Goal: Task Accomplishment & Management: Complete application form

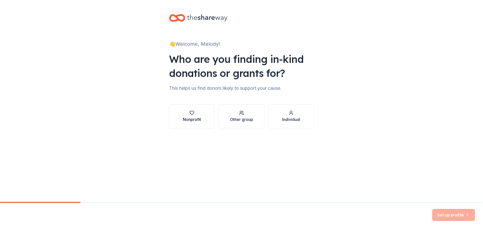
click at [192, 116] on div "Nonprofit" at bounding box center [192, 117] width 18 height 12
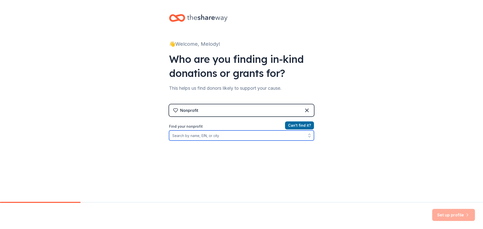
click at [208, 137] on input "Find your nonprofit" at bounding box center [241, 136] width 145 height 10
type input "quail valley elementary"
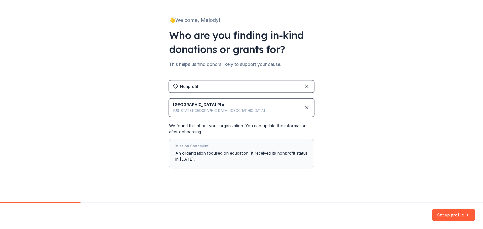
scroll to position [25, 0]
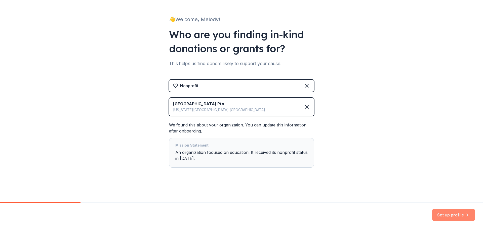
click at [449, 215] on button "Set up profile" at bounding box center [453, 215] width 43 height 12
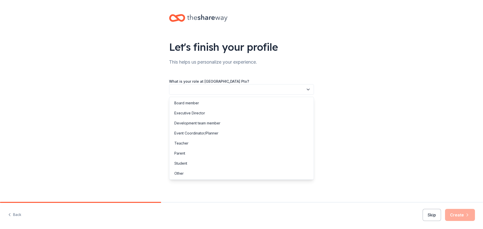
click at [205, 90] on button "button" at bounding box center [241, 89] width 145 height 11
click at [194, 103] on div "Board member" at bounding box center [186, 103] width 25 height 6
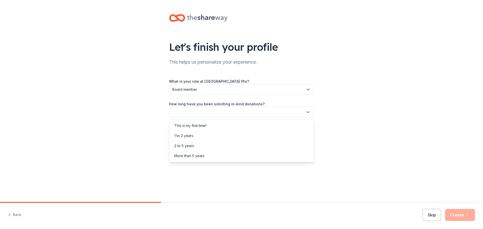
click at [193, 109] on button "button" at bounding box center [241, 112] width 145 height 11
click at [192, 125] on div "This is my first time!" at bounding box center [190, 126] width 32 height 6
click at [192, 134] on button "button" at bounding box center [241, 135] width 145 height 11
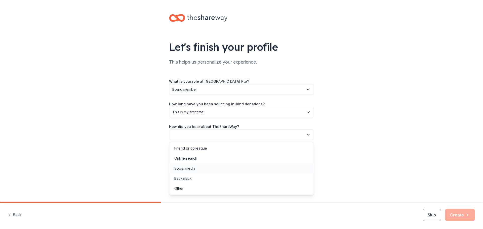
click at [193, 168] on div "Social media" at bounding box center [184, 169] width 21 height 6
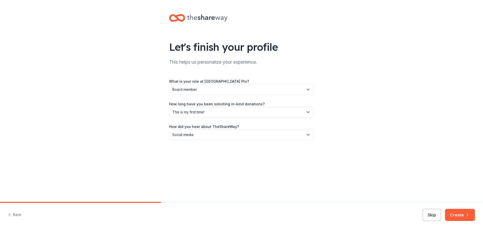
click at [460, 215] on button "Create" at bounding box center [460, 215] width 30 height 12
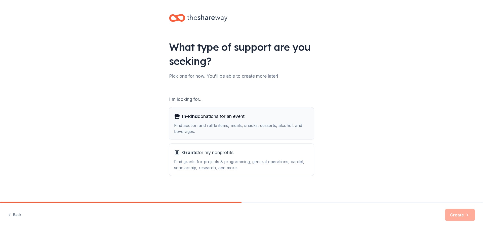
click at [258, 131] on div "Find auction and raffle items, meals, snacks, desserts, alcohol, and beverages." at bounding box center [241, 129] width 135 height 12
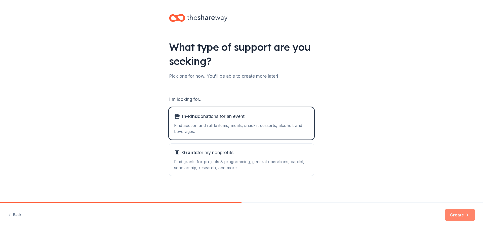
click at [458, 216] on button "Create" at bounding box center [460, 215] width 30 height 12
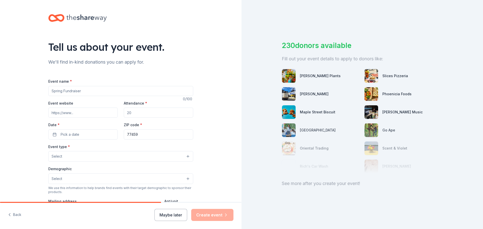
click at [81, 94] on input "Event name *" at bounding box center [120, 91] width 145 height 10
type input "Starlight Spectacular Dance Party"
click at [95, 113] on input "Event website" at bounding box center [82, 113] width 69 height 10
drag, startPoint x: 137, startPoint y: 114, endPoint x: 110, endPoint y: 116, distance: 26.8
click at [110, 116] on div "Event website Attendance * Date * Pick a date ZIP code * 77459" at bounding box center [120, 120] width 145 height 40
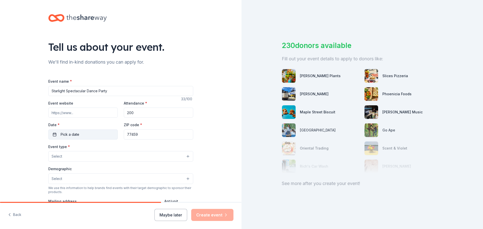
type input "200"
click at [96, 135] on button "Pick a date" at bounding box center [82, 135] width 69 height 10
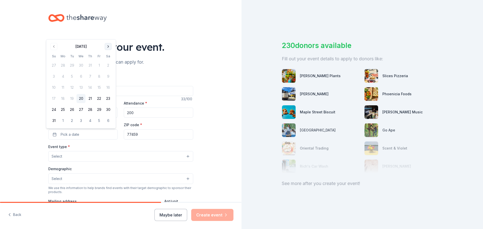
click at [110, 46] on button "Go to next month" at bounding box center [108, 46] width 7 height 7
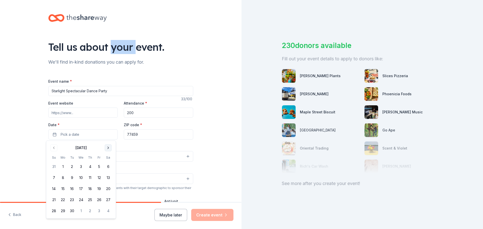
click at [110, 46] on div "Tell us about your event." at bounding box center [120, 47] width 145 height 14
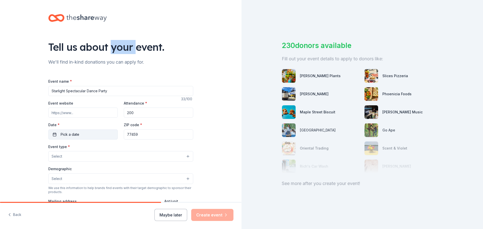
click at [79, 138] on button "Pick a date" at bounding box center [82, 135] width 69 height 10
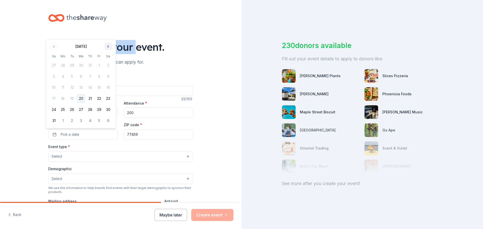
click at [109, 45] on button "Go to next month" at bounding box center [108, 46] width 7 height 7
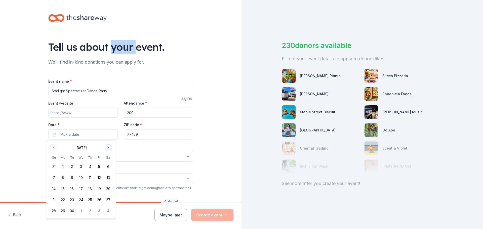
click at [107, 148] on button "Go to next month" at bounding box center [108, 147] width 7 height 7
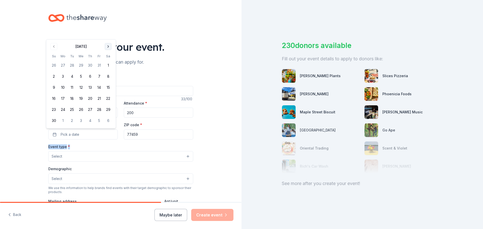
click at [107, 148] on div "Event type * Select" at bounding box center [120, 153] width 145 height 18
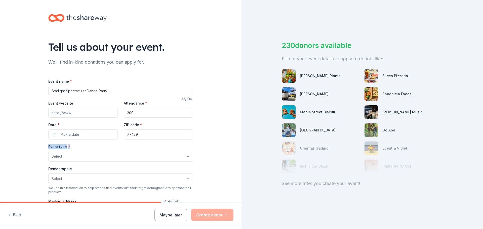
click at [107, 148] on div "Event type * Select" at bounding box center [120, 153] width 145 height 18
click at [78, 136] on button "Pick a date" at bounding box center [82, 135] width 69 height 10
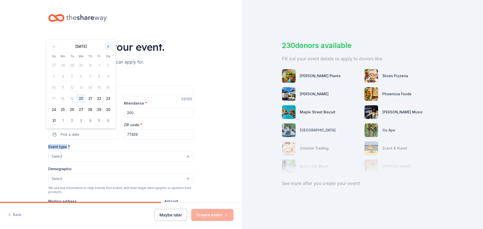
click at [108, 48] on button "Go to next month" at bounding box center [108, 46] width 7 height 7
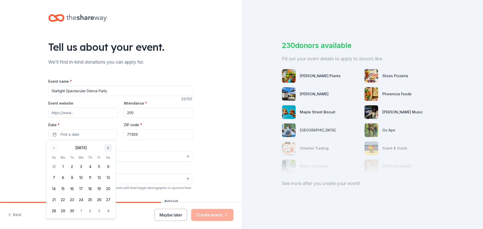
click at [107, 150] on button "Go to next month" at bounding box center [108, 147] width 7 height 7
click at [108, 150] on button "Go to next month" at bounding box center [108, 147] width 7 height 7
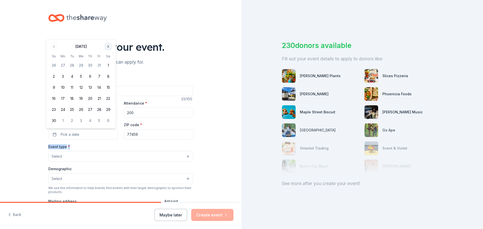
click at [108, 46] on button "Go to next month" at bounding box center [108, 46] width 7 height 7
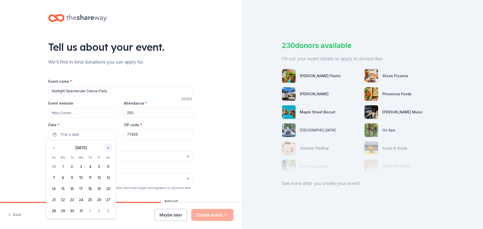
click at [107, 148] on button "Go to next month" at bounding box center [108, 147] width 7 height 7
click at [106, 150] on button "Go to next month" at bounding box center [108, 147] width 7 height 7
click at [98, 179] on button "10" at bounding box center [99, 177] width 9 height 9
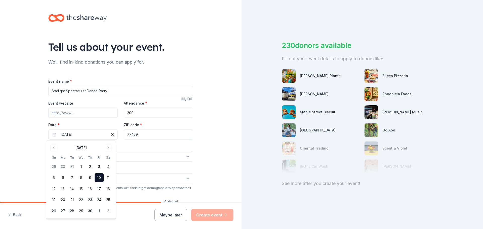
click at [101, 179] on button "10" at bounding box center [99, 177] width 9 height 9
click at [101, 178] on button "10" at bounding box center [99, 177] width 9 height 9
click at [144, 135] on input "77459" at bounding box center [158, 135] width 69 height 10
click at [82, 159] on button "Select" at bounding box center [120, 156] width 145 height 11
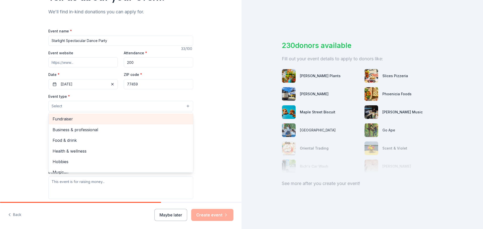
click at [64, 119] on span "Fundraiser" at bounding box center [121, 119] width 136 height 7
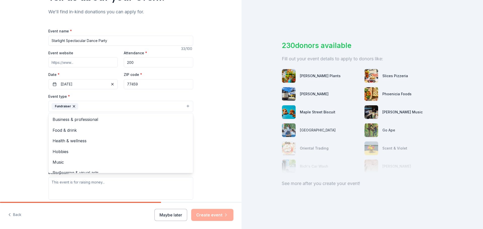
click at [212, 141] on div "Tell us about your event. We'll find in-kind donations you can apply for. Event…" at bounding box center [121, 118] width 242 height 336
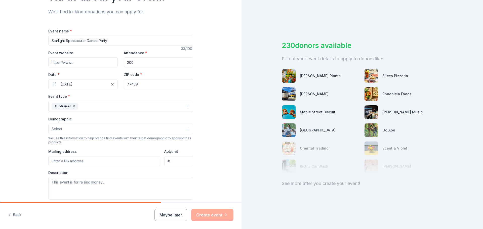
click at [88, 129] on button "Select" at bounding box center [120, 129] width 145 height 11
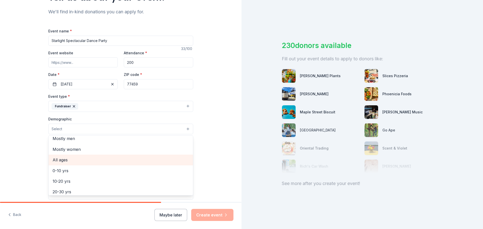
scroll to position [25, 0]
click at [76, 160] on span "0-10 yrs" at bounding box center [121, 159] width 136 height 7
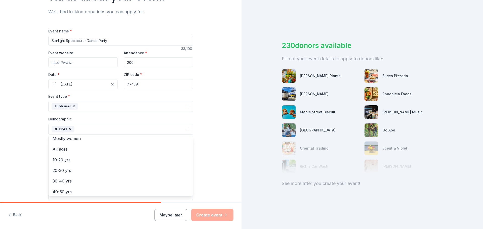
click at [226, 170] on div "Tell us about your event. We'll find in-kind donations you can apply for. Event…" at bounding box center [121, 118] width 242 height 336
click at [96, 131] on button "0-10 yrs" at bounding box center [120, 129] width 145 height 11
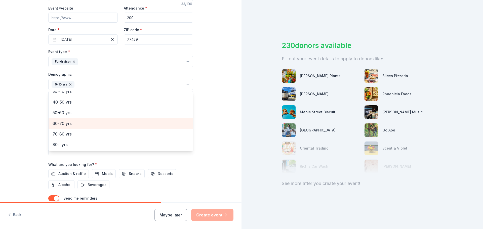
scroll to position [101, 0]
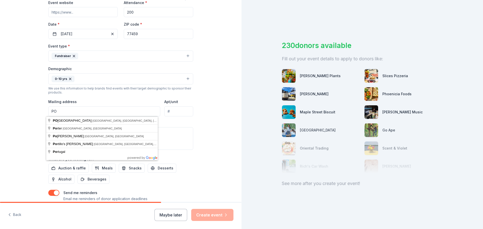
type input "P"
type input "3500 Quail Village Drive, Missouri City, TX, 77459"
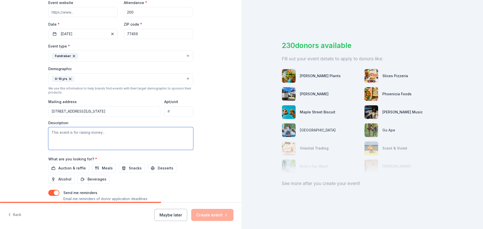
click at [80, 135] on textarea at bounding box center [120, 138] width 145 height 23
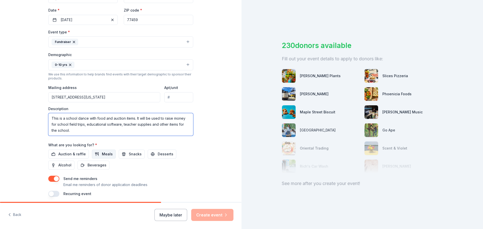
scroll to position [126, 0]
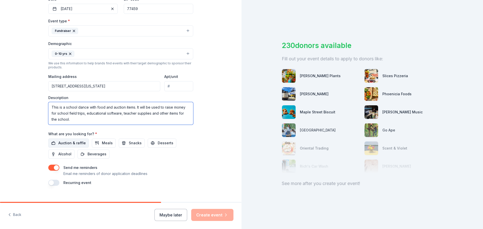
type textarea "This is a school dance with food and auction items. It will be used to raise mo…"
click at [72, 143] on span "Auction & raffle" at bounding box center [71, 143] width 27 height 6
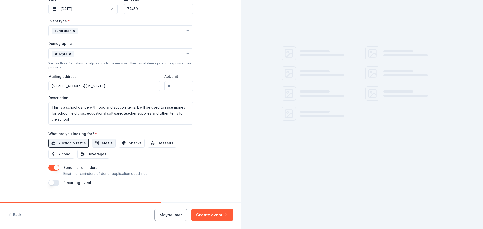
click at [102, 143] on span "Meals" at bounding box center [107, 143] width 11 height 6
click at [129, 143] on span "Snacks" at bounding box center [135, 143] width 13 height 6
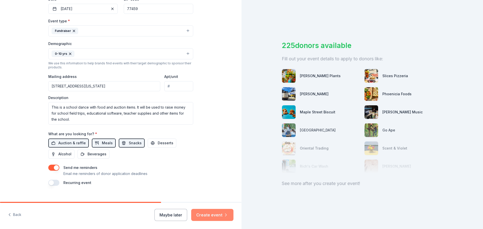
click at [212, 214] on button "Create event" at bounding box center [212, 215] width 42 height 12
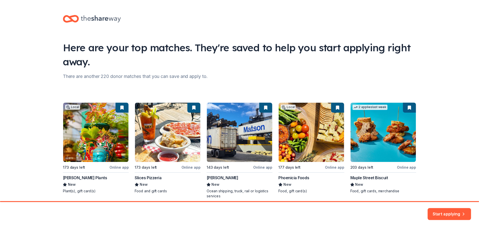
scroll to position [22, 0]
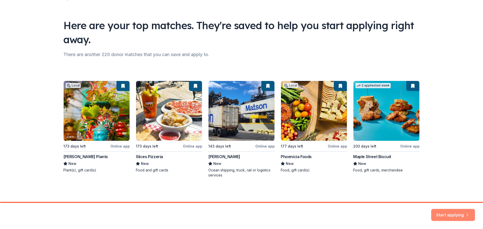
click at [447, 214] on button "Start applying" at bounding box center [453, 212] width 44 height 12
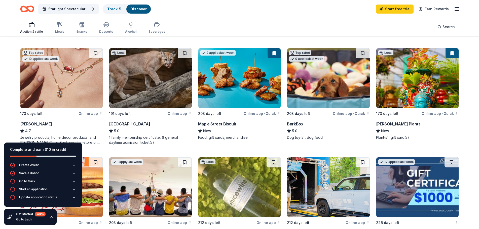
scroll to position [151, 0]
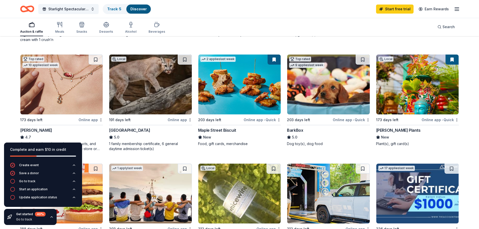
click at [75, 95] on img at bounding box center [61, 85] width 82 height 60
click at [164, 74] on img at bounding box center [150, 85] width 82 height 60
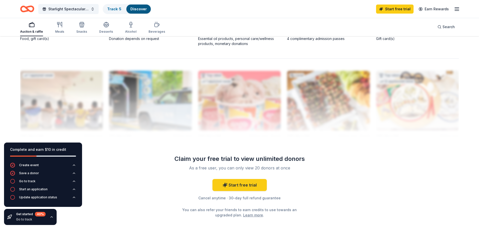
scroll to position [477, 0]
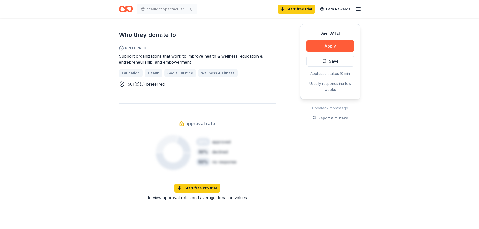
scroll to position [327, 0]
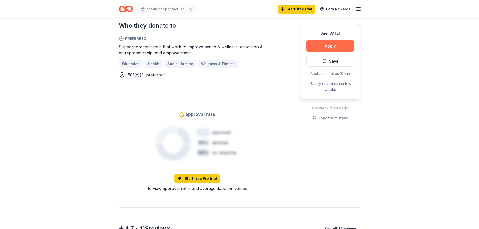
click at [332, 46] on button "Apply" at bounding box center [330, 46] width 48 height 11
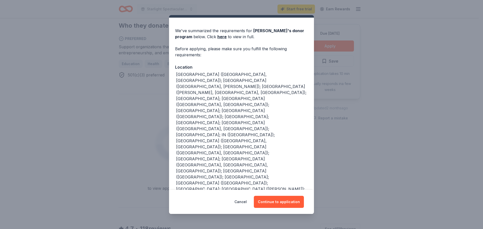
scroll to position [21, 0]
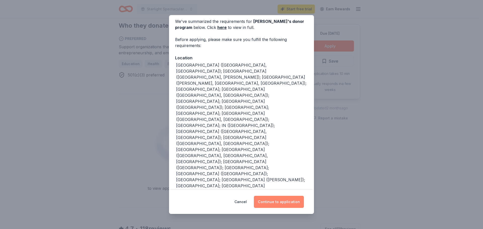
click at [282, 202] on button "Continue to application" at bounding box center [279, 202] width 50 height 12
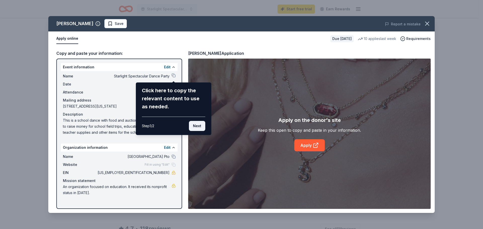
click at [194, 125] on button "Next" at bounding box center [197, 126] width 16 height 10
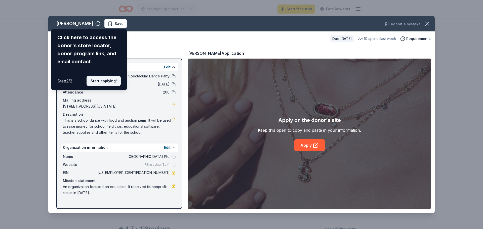
click at [108, 80] on button "Start applying!" at bounding box center [104, 81] width 34 height 10
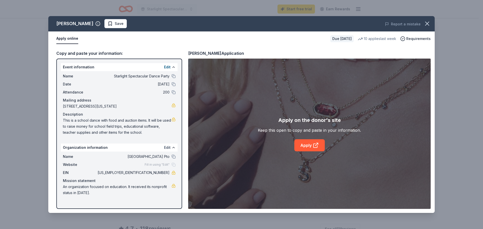
click at [167, 148] on button "Edit" at bounding box center [167, 148] width 7 height 6
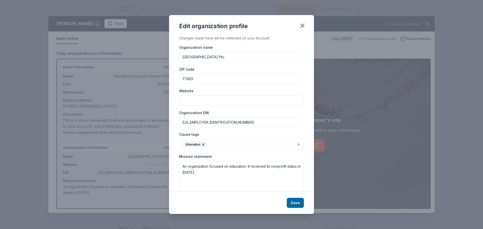
click at [232, 58] on input "Quail Valley Elementary Pto" at bounding box center [241, 57] width 125 height 10
type input "Quail Valley Elementary PTO"
click at [296, 204] on button "Save" at bounding box center [295, 203] width 17 height 10
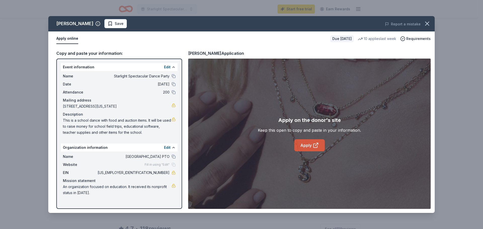
click at [302, 144] on link "Apply" at bounding box center [310, 145] width 30 height 12
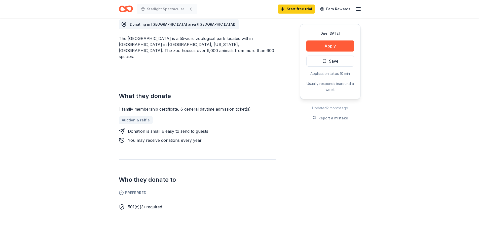
scroll to position [151, 0]
